Goal: Task Accomplishment & Management: Manage account settings

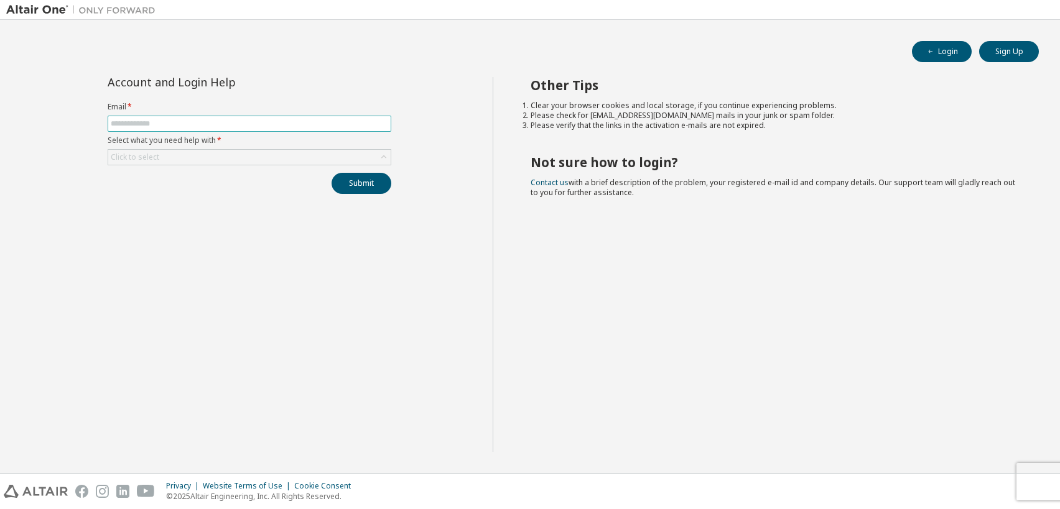
click at [223, 117] on span at bounding box center [250, 124] width 284 height 16
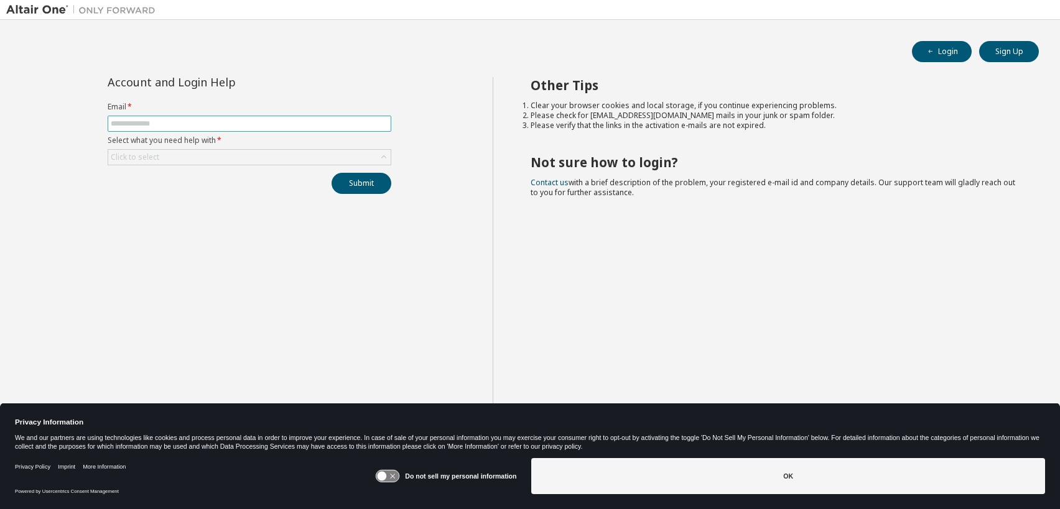
click at [220, 122] on input "text" at bounding box center [249, 124] width 277 height 10
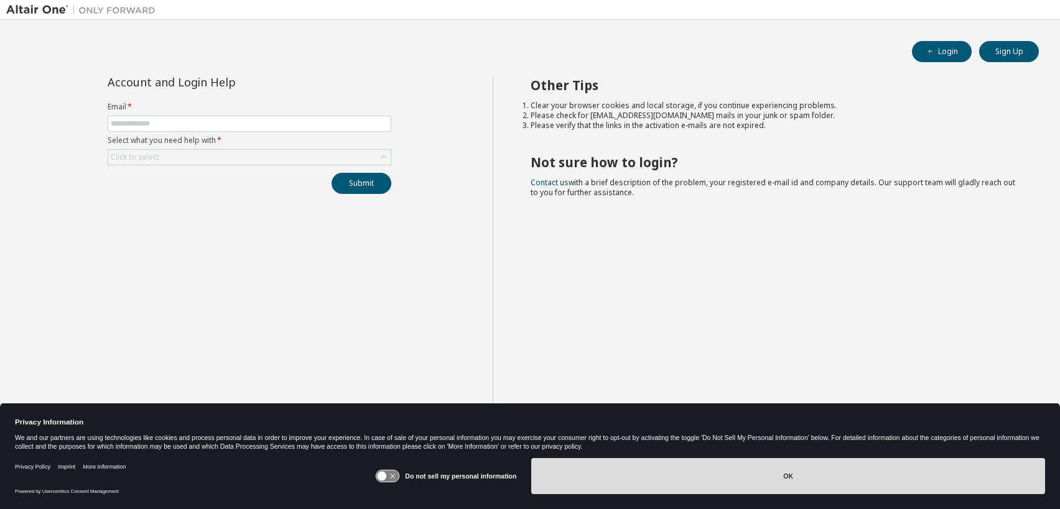
click at [671, 492] on button "OK" at bounding box center [788, 476] width 514 height 36
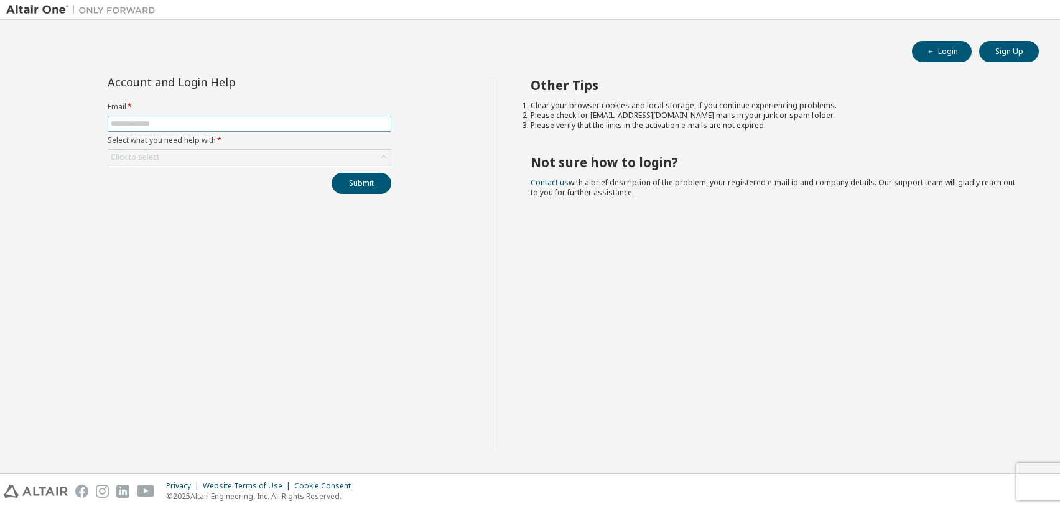
click at [189, 119] on input "text" at bounding box center [249, 124] width 277 height 10
type input "**********"
click at [203, 158] on div "Click to select" at bounding box center [249, 157] width 282 height 15
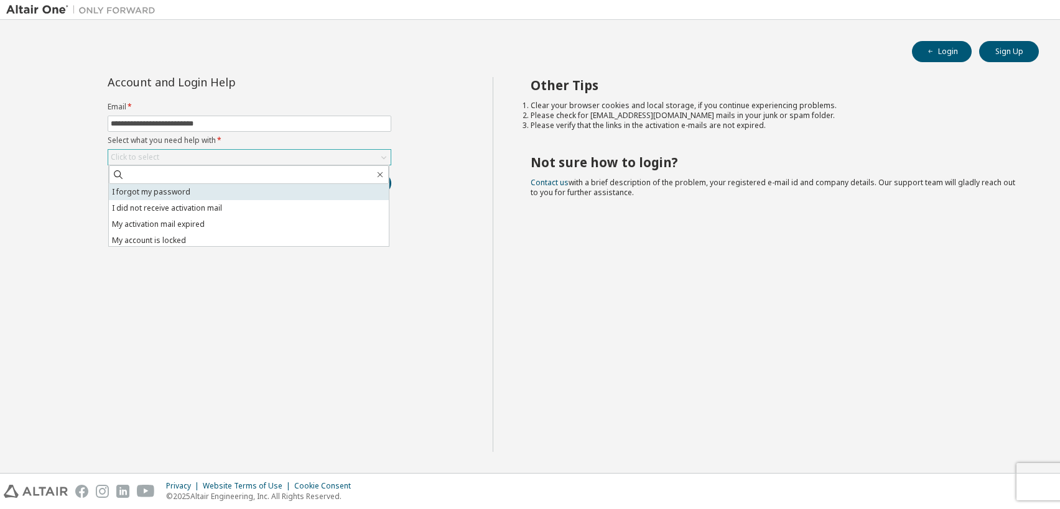
click at [192, 194] on li "I forgot my password" at bounding box center [249, 192] width 280 height 16
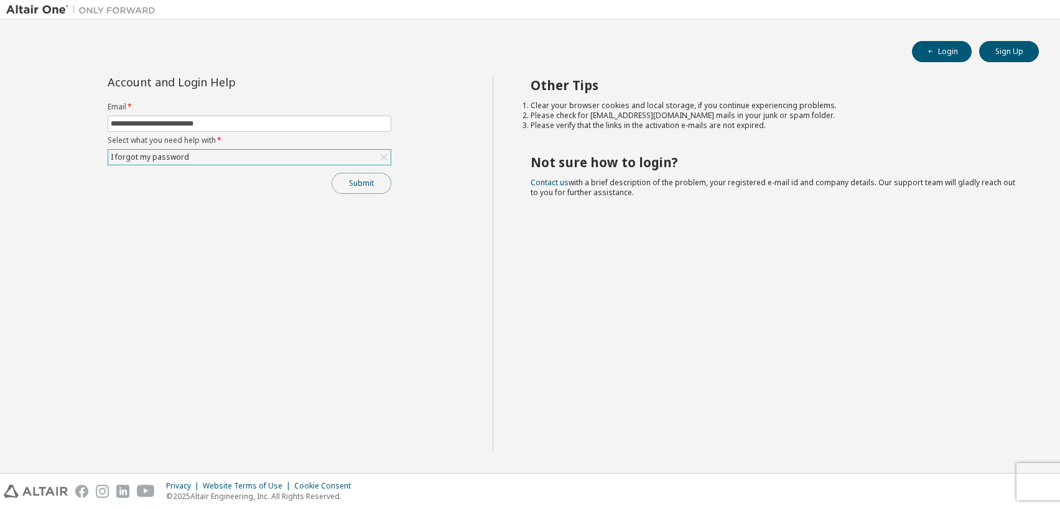
click at [349, 183] on button "Submit" at bounding box center [362, 183] width 60 height 21
